Goal: Book appointment/travel/reservation

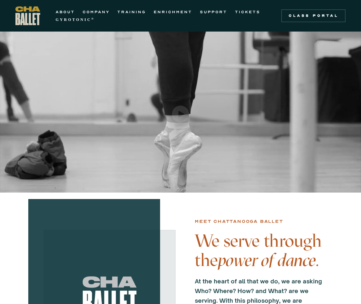
click at [175, 109] on img "open lightbox" at bounding box center [180, 114] width 17 height 17
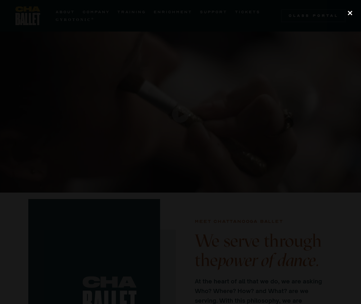
click at [349, 8] on div "close lightbox" at bounding box center [350, 13] width 22 height 14
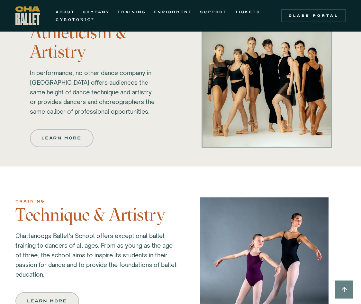
scroll to position [361, 0]
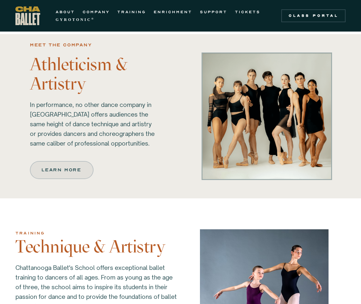
click at [77, 171] on div "Learn more" at bounding box center [61, 170] width 39 height 8
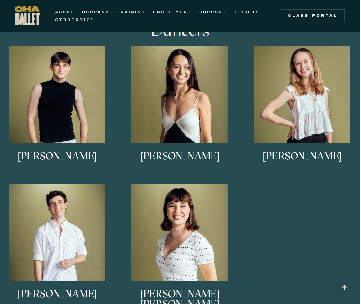
scroll to position [397, 1]
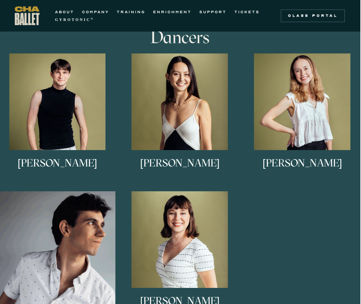
click at [0, 0] on img at bounding box center [0, 0] width 0 height 0
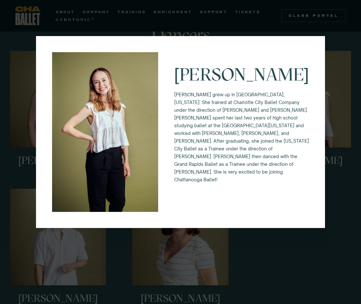
scroll to position [403, 0]
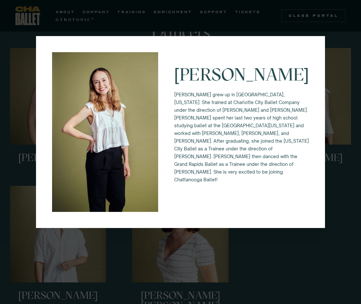
click at [261, 236] on div "Keira Holland Keira grew up in Waxhaw, North Carolina. She trained at Charlotte…" at bounding box center [180, 152] width 361 height 304
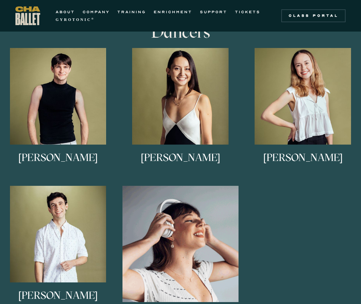
click at [175, 239] on img at bounding box center [181, 244] width 116 height 116
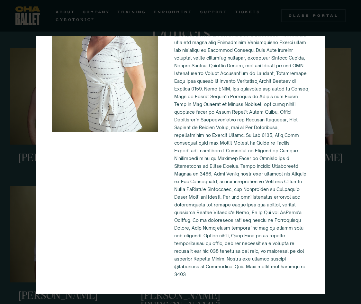
scroll to position [141, 0]
click at [344, 185] on div "Mary Kate Shearer" at bounding box center [180, 152] width 361 height 304
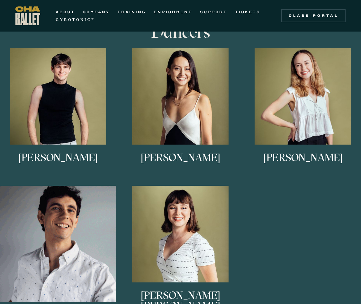
click at [76, 231] on img at bounding box center [58, 244] width 116 height 116
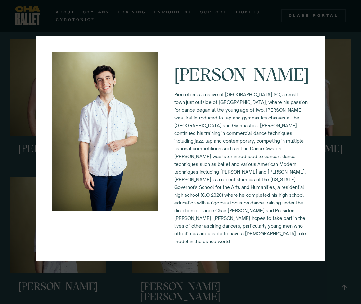
scroll to position [7, 0]
click at [342, 195] on div "Pierceton Mazell" at bounding box center [180, 152] width 361 height 304
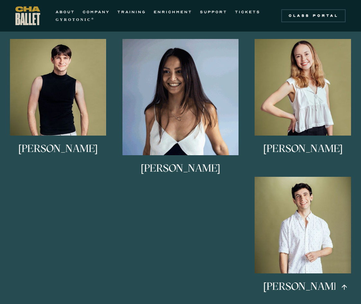
click at [177, 128] on img at bounding box center [181, 97] width 116 height 116
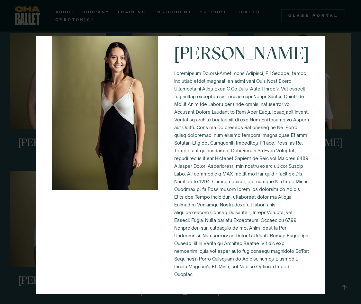
scroll to position [420, 1]
click at [332, 201] on div "Alessandra Ferrari-Wong" at bounding box center [180, 152] width 361 height 304
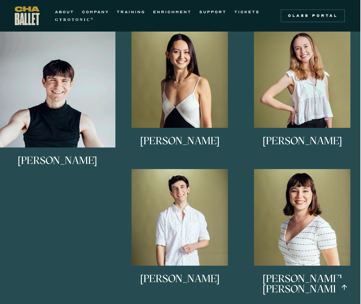
click at [56, 113] on img at bounding box center [57, 89] width 116 height 116
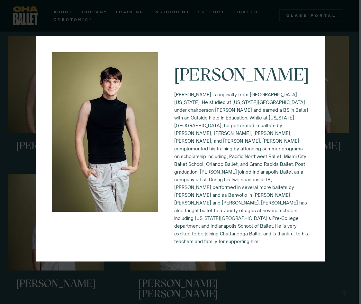
scroll to position [413, 2]
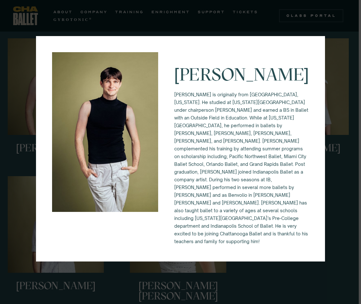
click at [341, 181] on div "Eli Diersing Eli Diersing is originally from Bloomington, Indiana. He studied a…" at bounding box center [180, 152] width 361 height 304
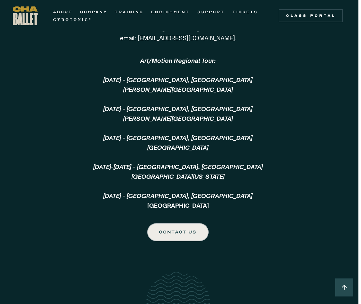
scroll to position [1489, 3]
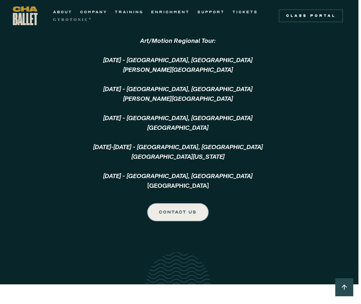
click at [75, 20] on strong "GYROTONIC" at bounding box center [71, 19] width 36 height 5
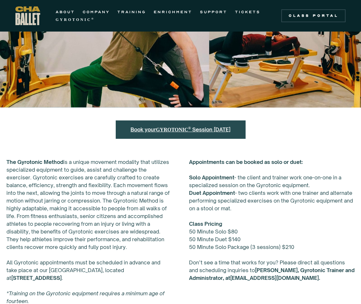
click at [180, 131] on strong "GYROTONIC ®" at bounding box center [174, 129] width 36 height 5
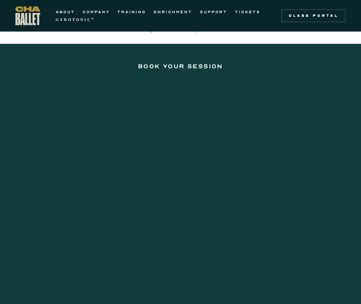
scroll to position [902, 0]
